Goal: Task Accomplishment & Management: Use online tool/utility

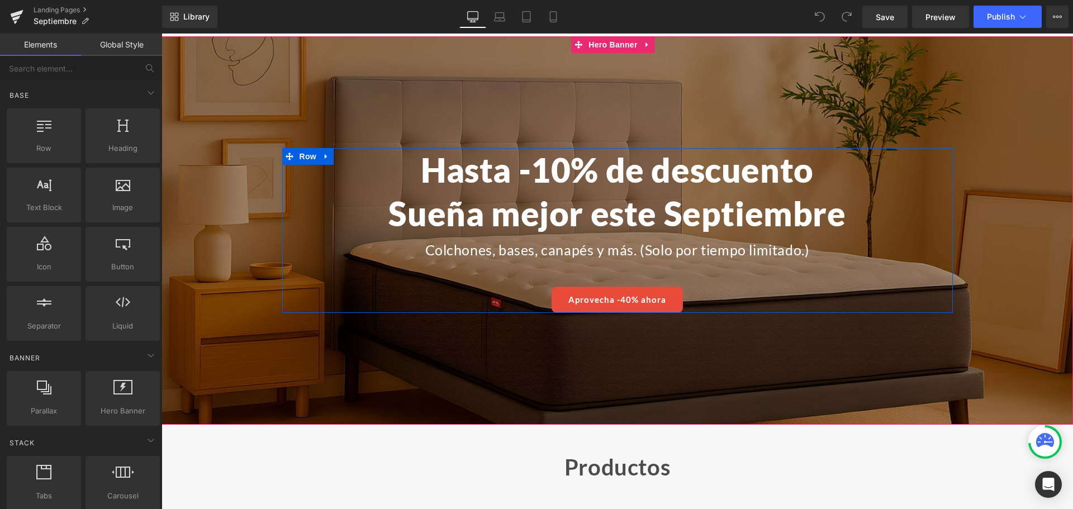
scroll to position [56, 0]
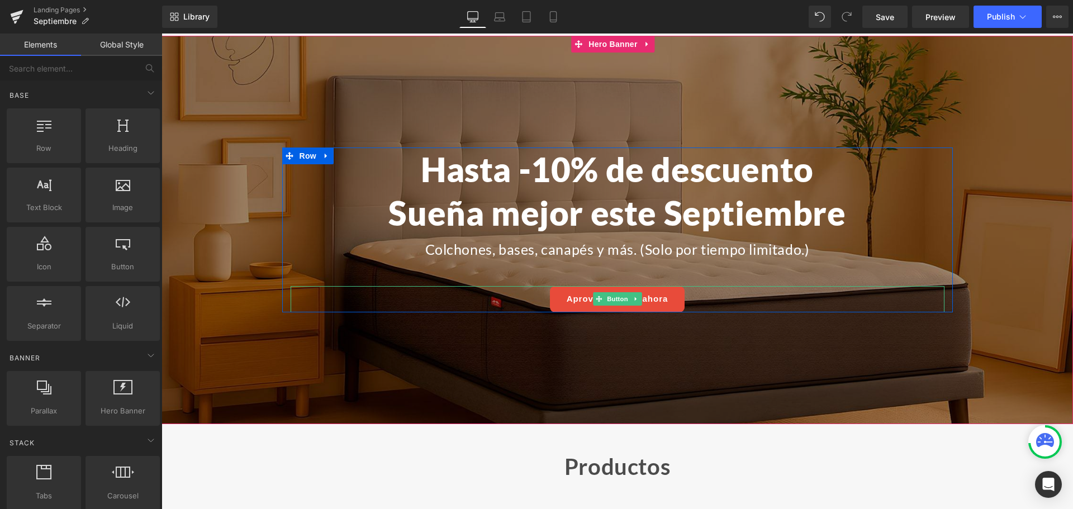
drag, startPoint x: 600, startPoint y: 302, endPoint x: 550, endPoint y: 301, distance: 50.3
click at [605, 302] on span "Button" at bounding box center [618, 298] width 26 height 13
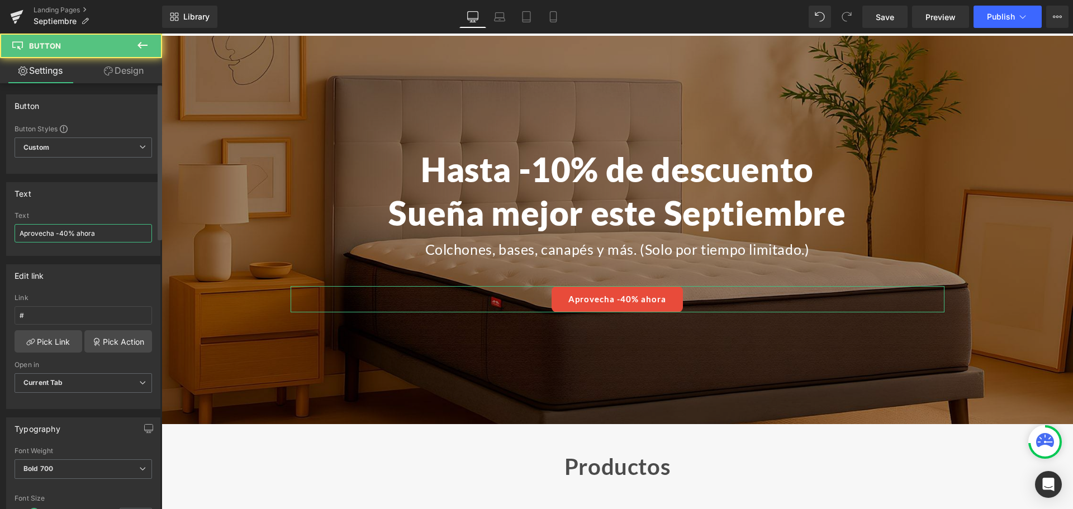
click at [73, 236] on input "Aprovecha -40% ahora" at bounding box center [84, 233] width 138 height 18
paste input "hasta -40%"
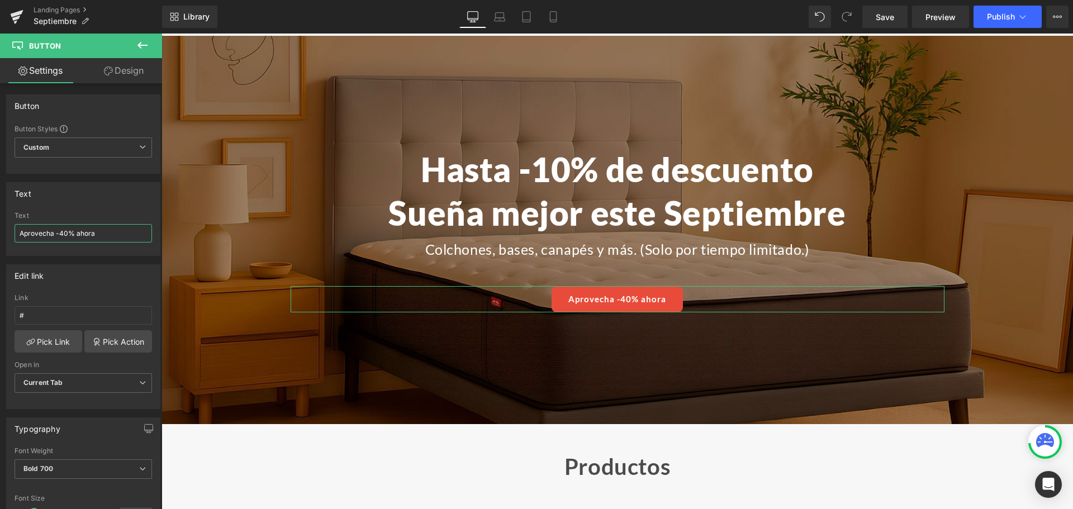
type input "Aprovecha hasta -40%"
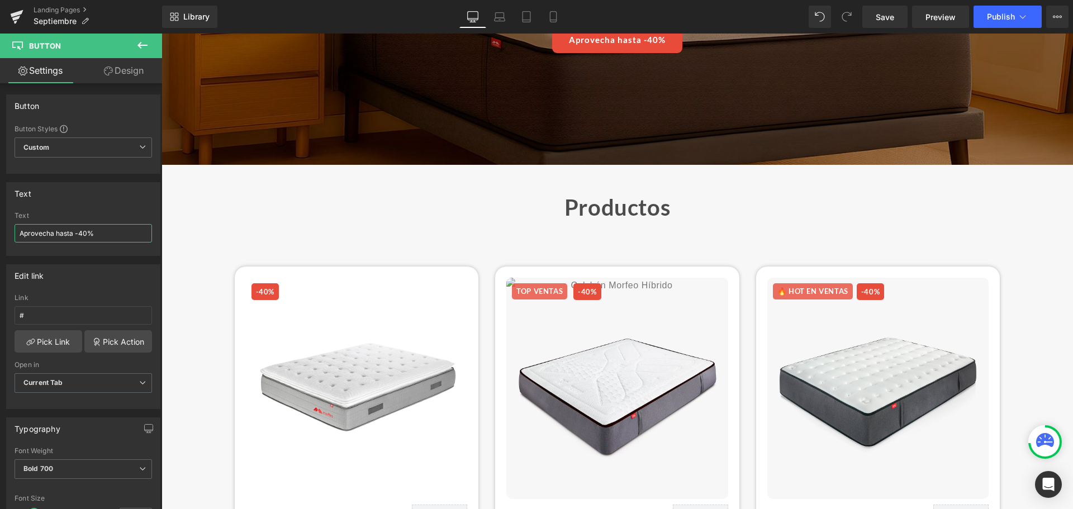
scroll to position [335, 0]
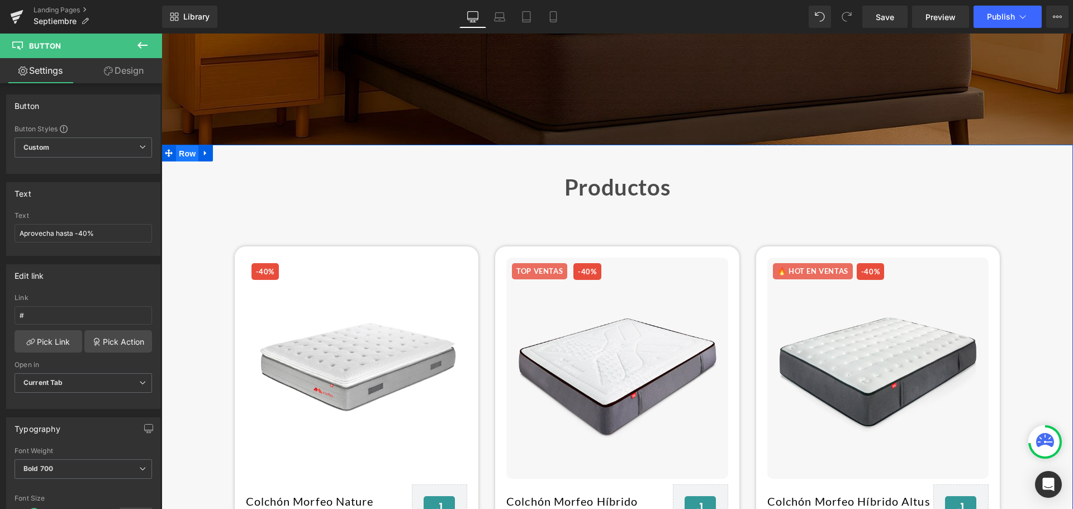
click at [186, 157] on span "Row" at bounding box center [187, 153] width 22 height 17
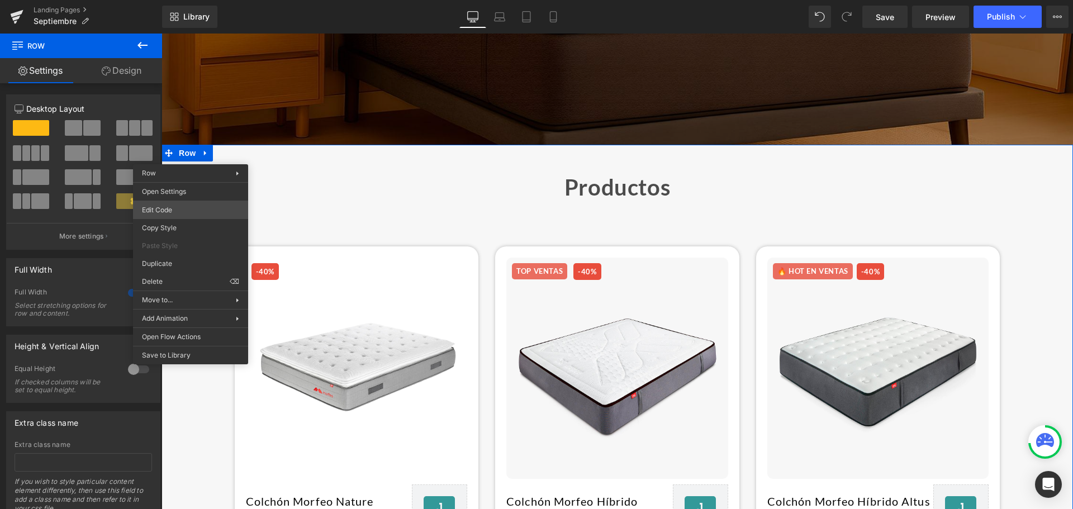
click at [181, 209] on body "Row You are previewing how the will restyle your page. You can not edit Element…" at bounding box center [536, 254] width 1073 height 509
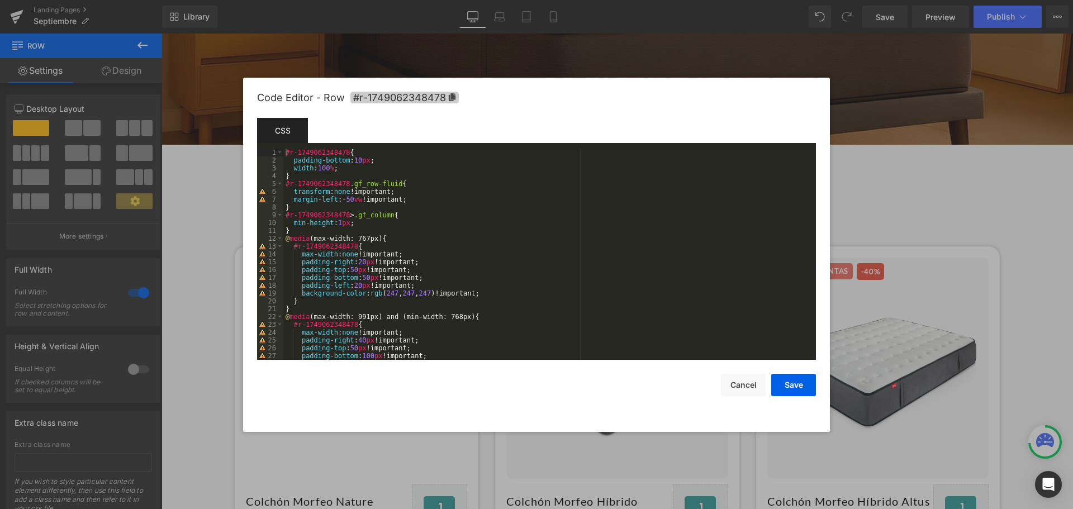
click at [452, 97] on icon at bounding box center [452, 97] width 7 height 8
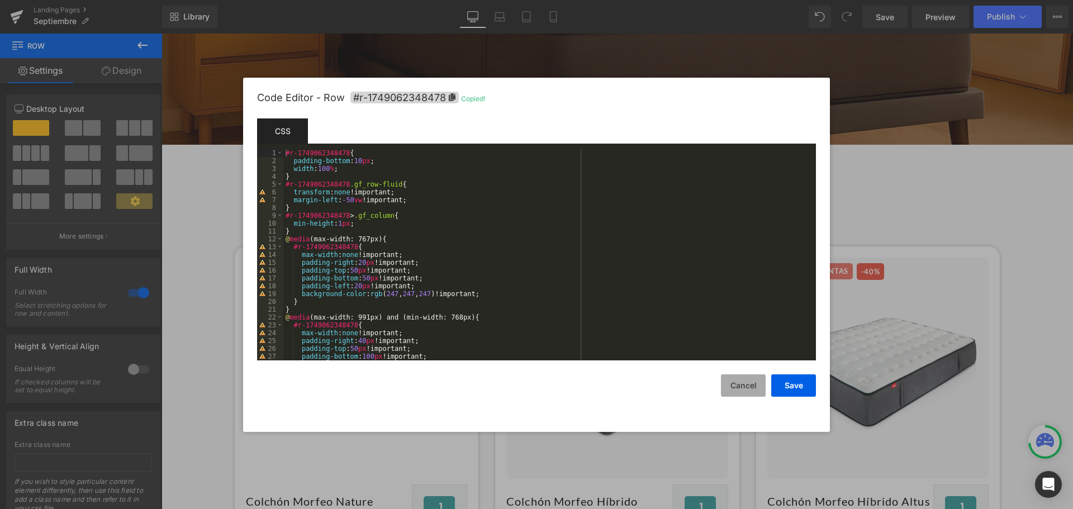
click at [731, 382] on button "Cancel" at bounding box center [743, 386] width 45 height 22
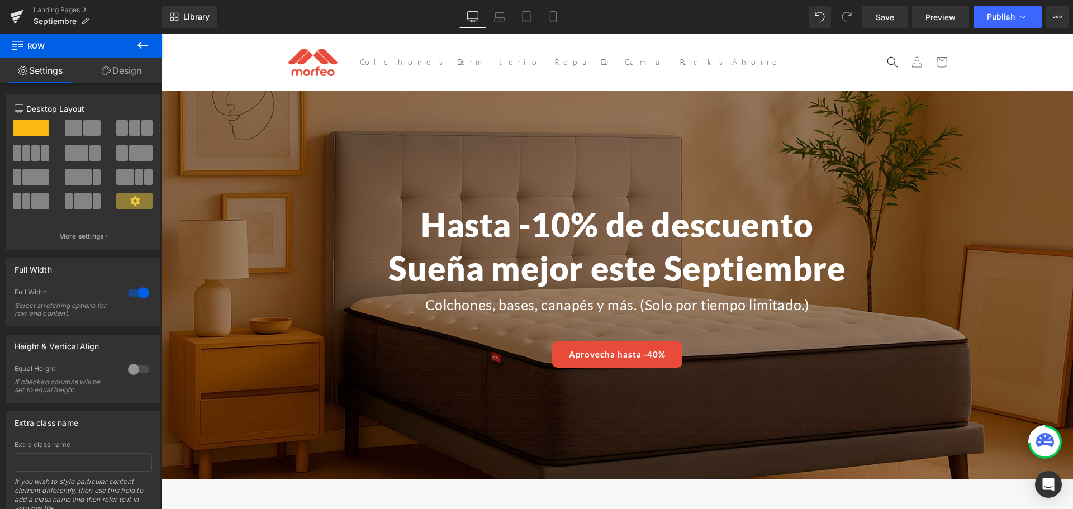
scroll to position [0, 0]
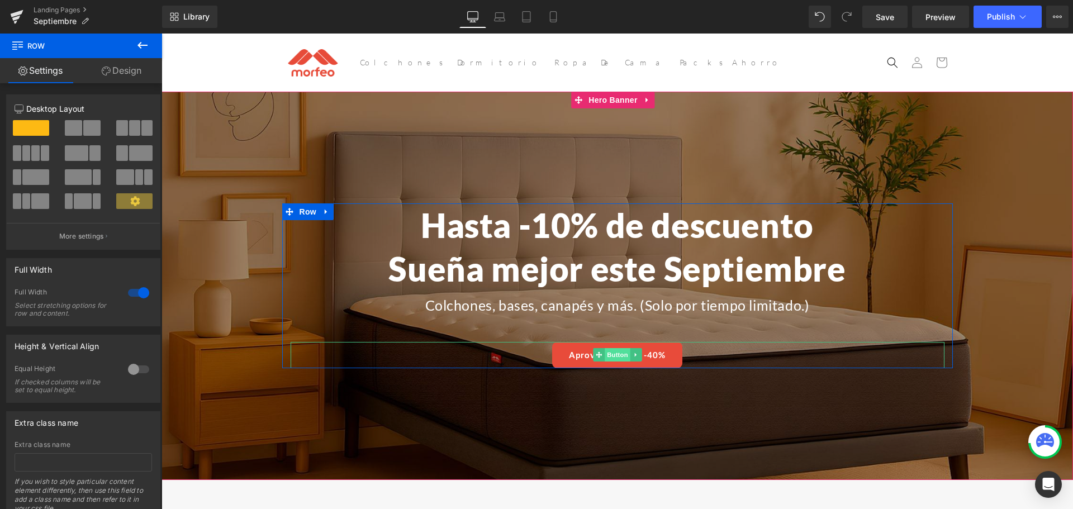
click at [605, 353] on span "Button" at bounding box center [618, 354] width 26 height 13
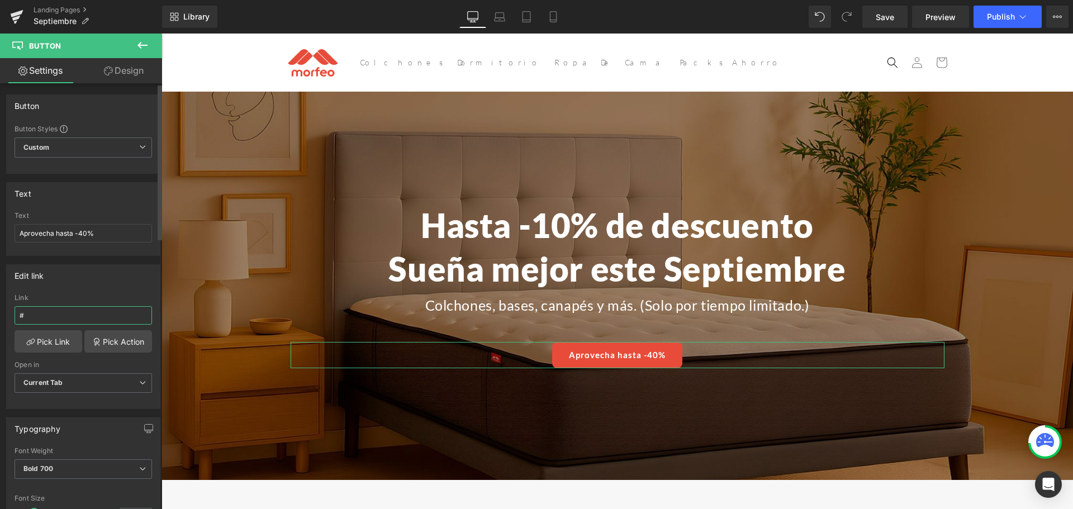
click at [71, 310] on input "#" at bounding box center [84, 315] width 138 height 18
paste input "r-1749062348478"
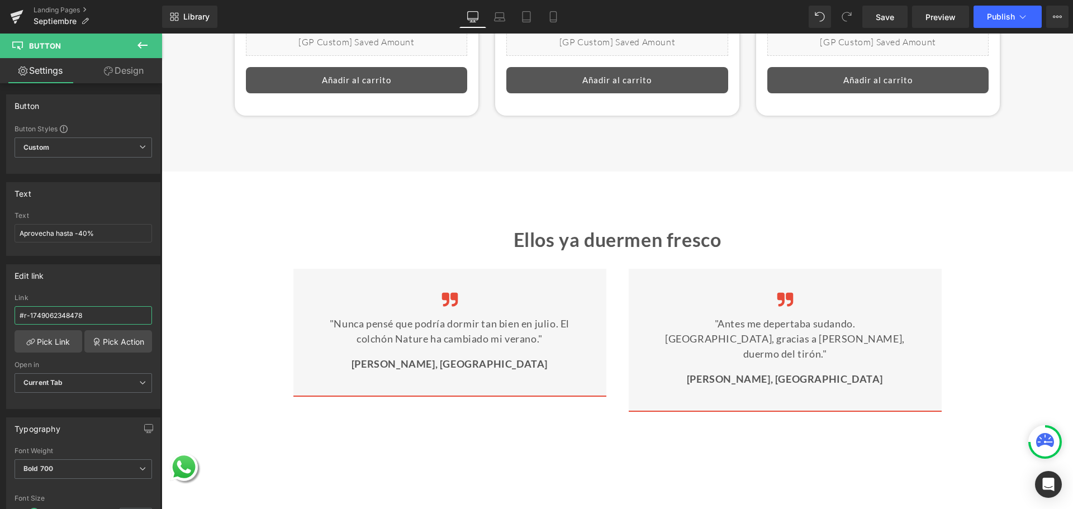
scroll to position [2404, 0]
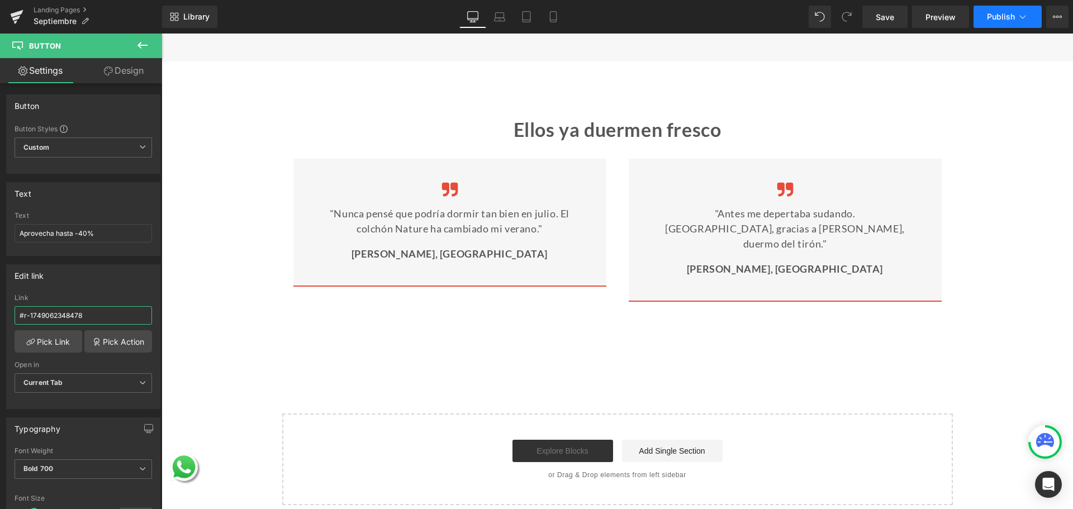
type input "#r-1749062348478"
click at [1012, 23] on button "Publish" at bounding box center [1008, 17] width 68 height 22
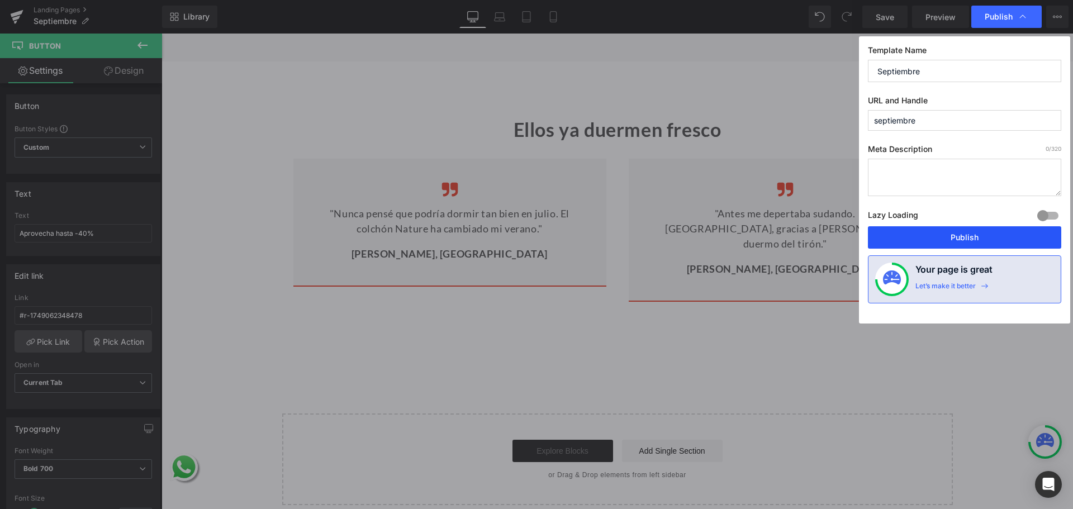
click at [941, 236] on button "Publish" at bounding box center [964, 237] width 193 height 22
